Goal: Information Seeking & Learning: Find specific fact

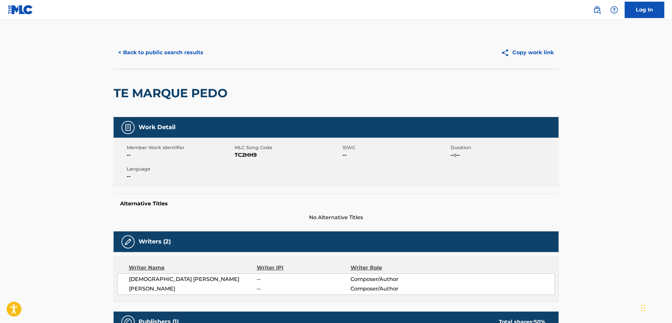
click at [180, 43] on div "< Back to public search results Copy work link" at bounding box center [335, 52] width 445 height 33
click at [180, 59] on button "< Back to public search results" at bounding box center [160, 52] width 94 height 16
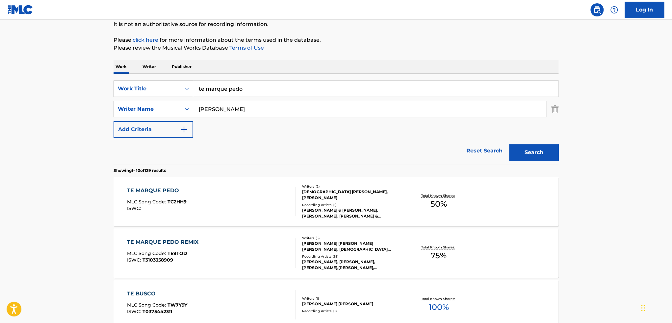
drag, startPoint x: 280, startPoint y: 92, endPoint x: 172, endPoint y: 89, distance: 107.3
click at [179, 92] on div "SearchWithCriteria204e9e19-c138-4be2-bd26-4daadc29de48 Work Title te marque pedo" at bounding box center [335, 89] width 445 height 16
drag, startPoint x: 272, startPoint y: 91, endPoint x: 148, endPoint y: 82, distance: 123.7
click at [161, 90] on div "SearchWithCriteria204e9e19-c138-4be2-bd26-4daadc29de48 Work Title mtv veranito …" at bounding box center [335, 89] width 445 height 16
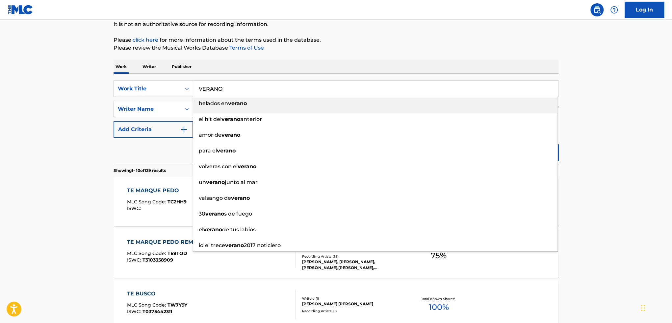
type input "VERANO"
click at [543, 68] on div "Work Writer Publisher" at bounding box center [335, 67] width 445 height 14
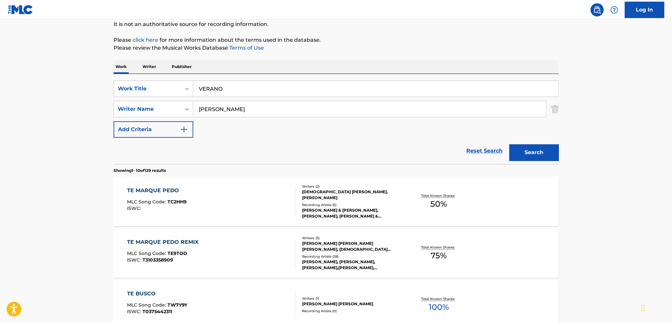
click at [544, 146] on button "Search" at bounding box center [533, 152] width 49 height 16
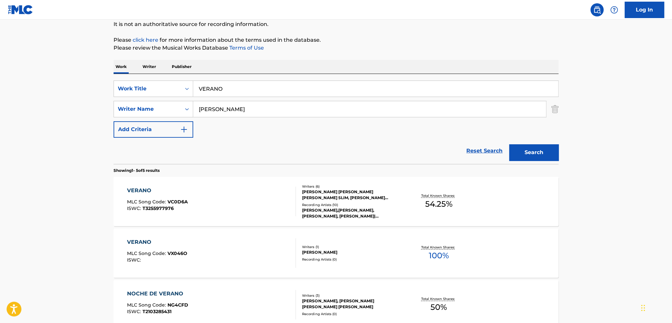
click at [368, 195] on div "[PERSON_NAME] [PERSON_NAME] [PERSON_NAME] SLIM, [PERSON_NAME] [PERSON_NAME] [PE…" at bounding box center [351, 195] width 99 height 12
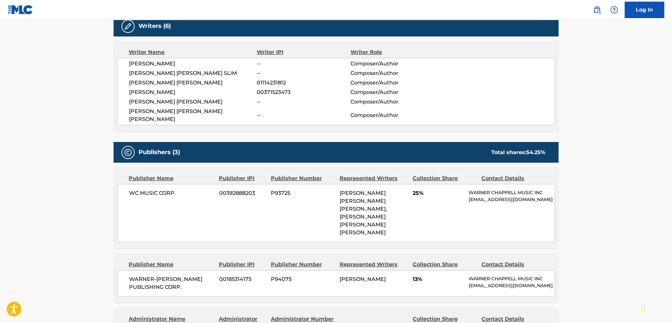
scroll to position [164, 0]
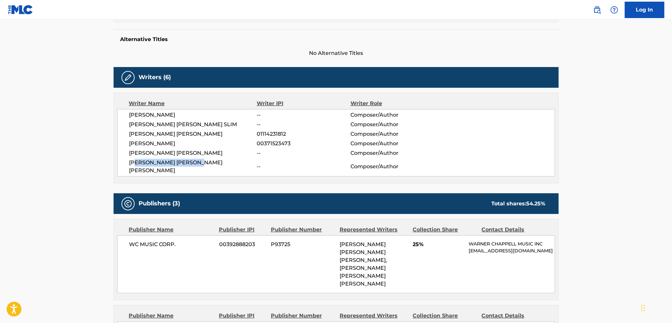
drag, startPoint x: 134, startPoint y: 164, endPoint x: 200, endPoint y: 167, distance: 65.5
click at [200, 167] on div "[PERSON_NAME] -- Composer/Author [PERSON_NAME] [PERSON_NAME] SLIM -- Composer/A…" at bounding box center [335, 142] width 437 height 67
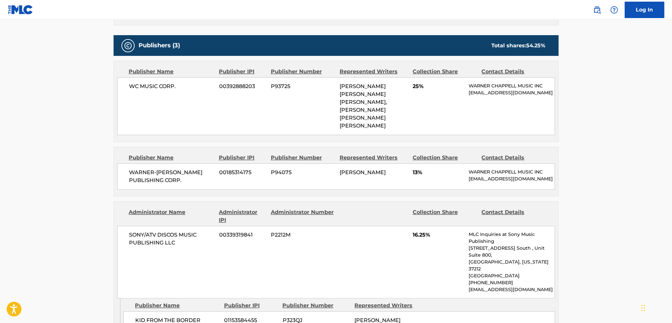
scroll to position [296, 0]
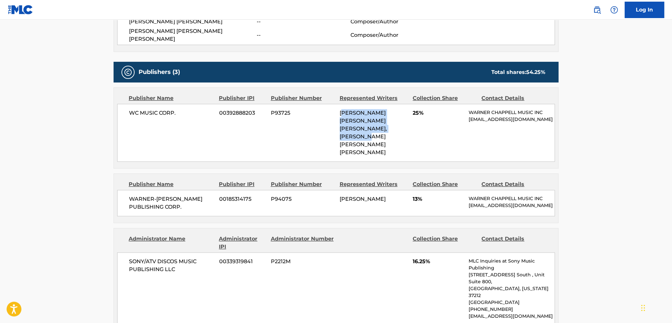
drag, startPoint x: 342, startPoint y: 105, endPoint x: 394, endPoint y: 122, distance: 54.7
click at [395, 122] on div "[PERSON_NAME] [PERSON_NAME] [PERSON_NAME], [PERSON_NAME] [PERSON_NAME] [PERSON_…" at bounding box center [373, 132] width 68 height 47
click at [394, 122] on div "[PERSON_NAME] [PERSON_NAME] [PERSON_NAME], [PERSON_NAME] [PERSON_NAME] [PERSON_…" at bounding box center [373, 132] width 68 height 47
